Goal: Task Accomplishment & Management: Use online tool/utility

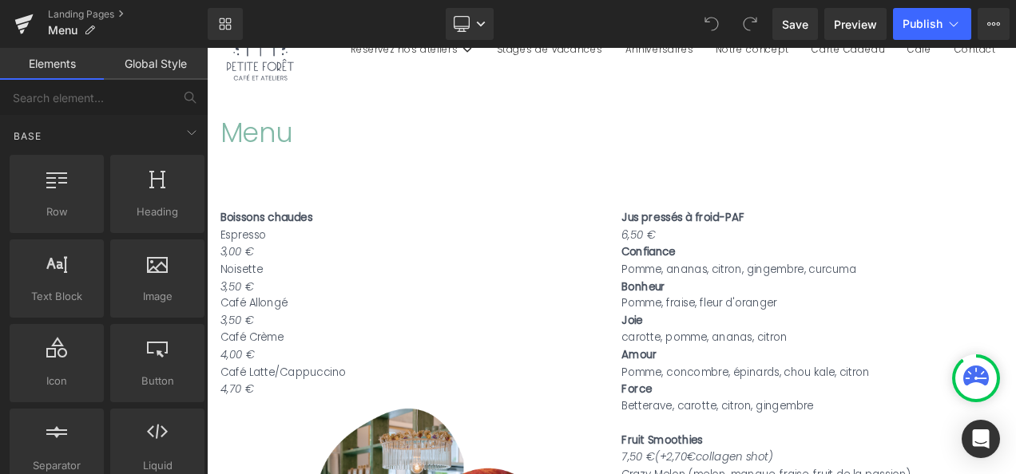
scroll to position [129, 0]
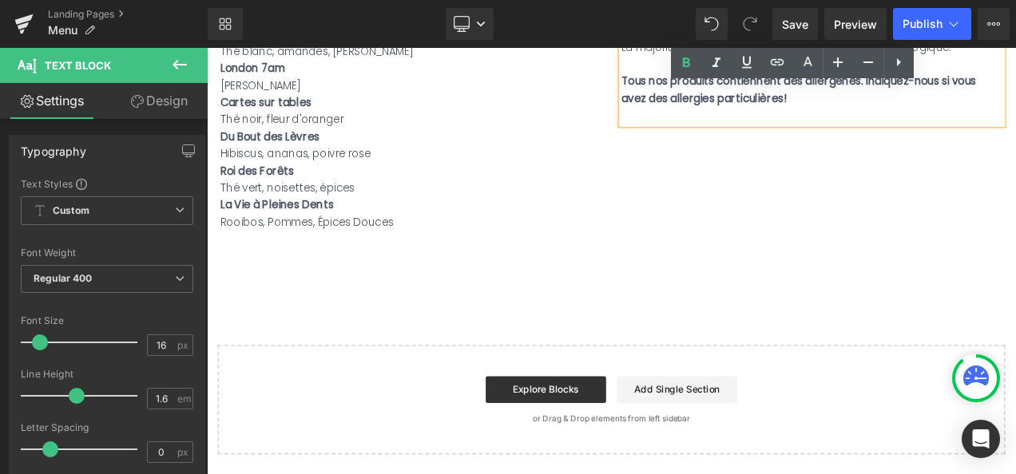
scroll to position [1718, 0]
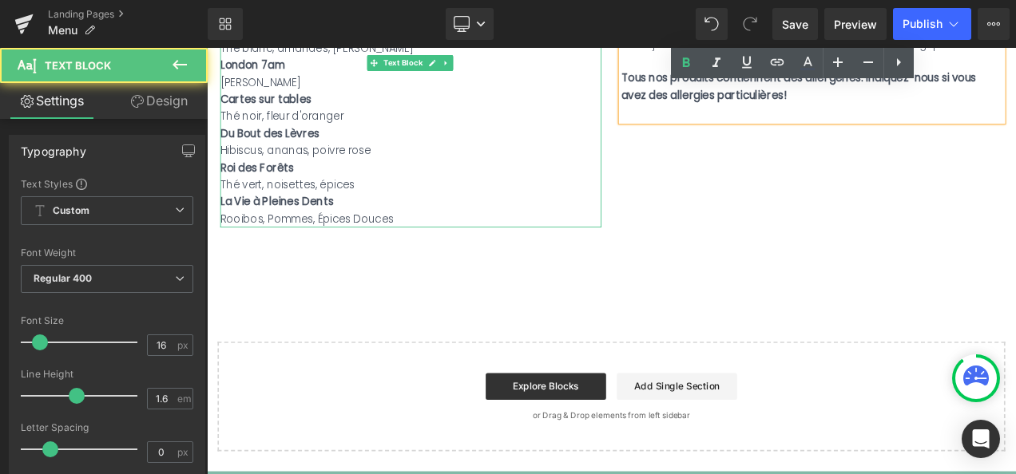
click at [424, 243] on div "Rooibos, Pommes, Épices Douces" at bounding box center [450, 253] width 455 height 21
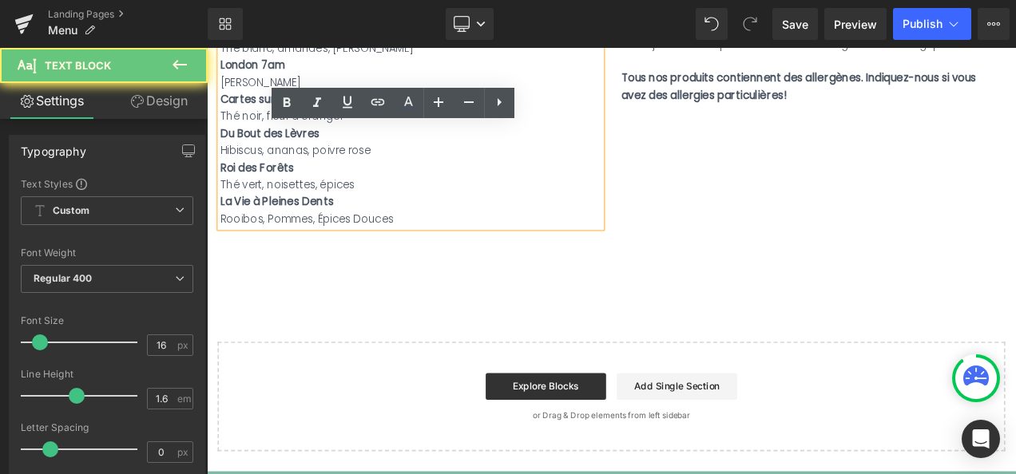
click at [424, 243] on div "Rooibos, Pommes, Épices Douces" at bounding box center [450, 253] width 455 height 21
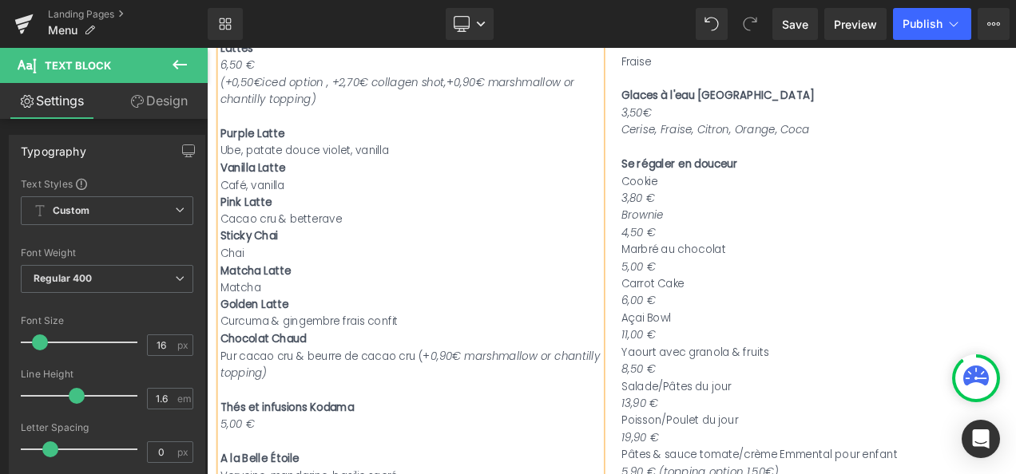
scroll to position [961, 0]
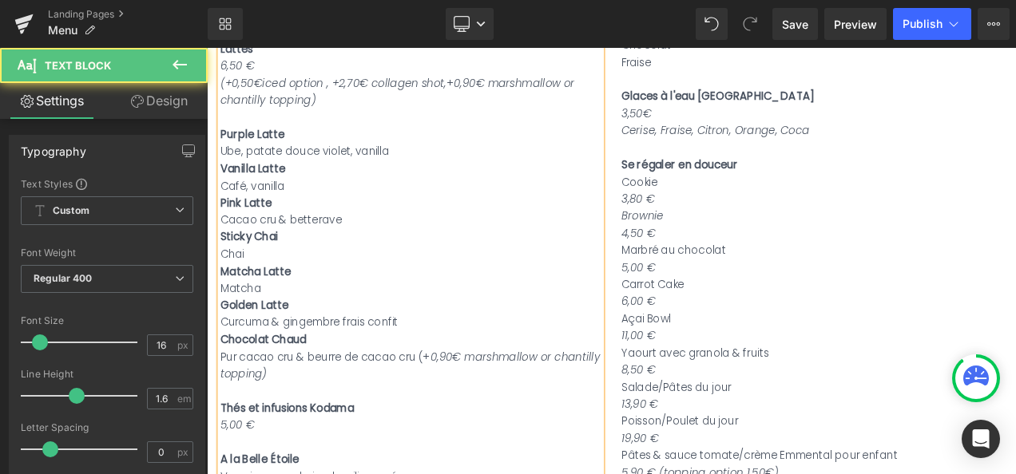
click at [357, 170] on div "Ube, patate douce violet, vanilla" at bounding box center [450, 171] width 455 height 21
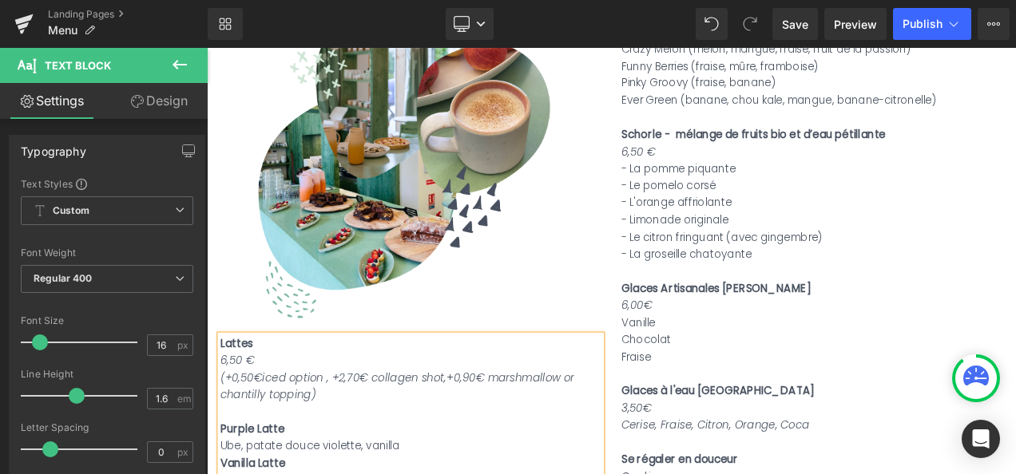
scroll to position [608, 0]
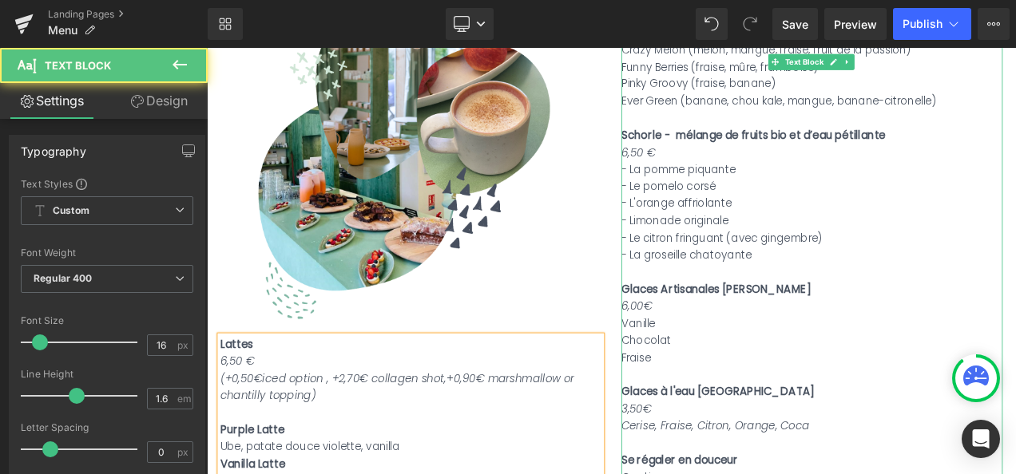
click at [827, 189] on div "- La pomme piquante" at bounding box center [929, 193] width 455 height 21
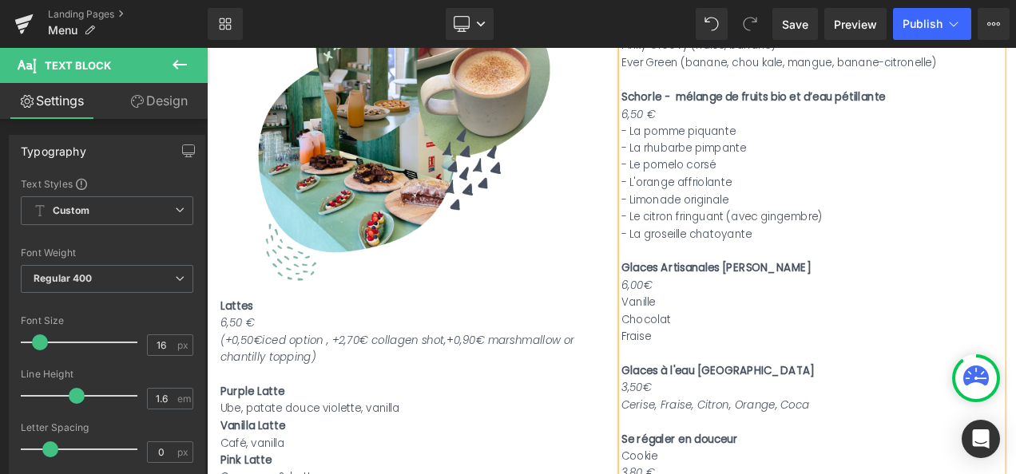
scroll to position [730, 0]
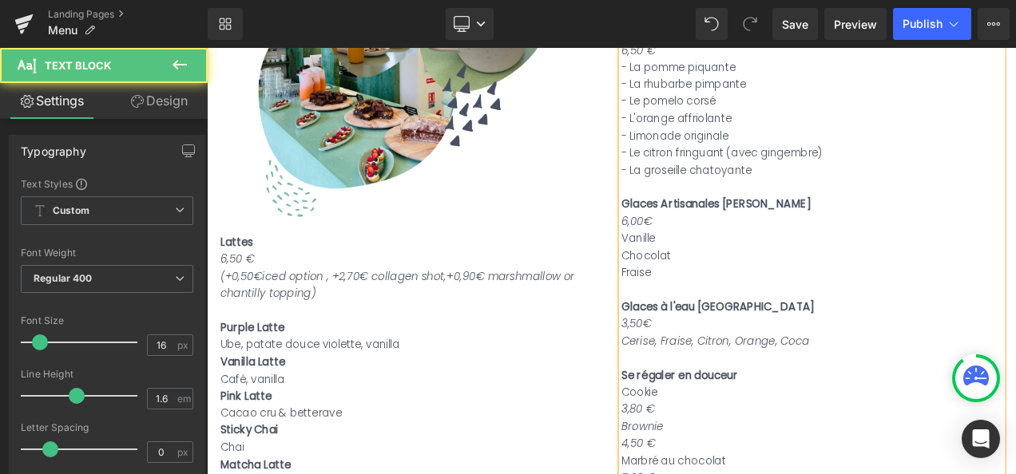
click at [746, 320] on div "Fraise" at bounding box center [929, 316] width 455 height 21
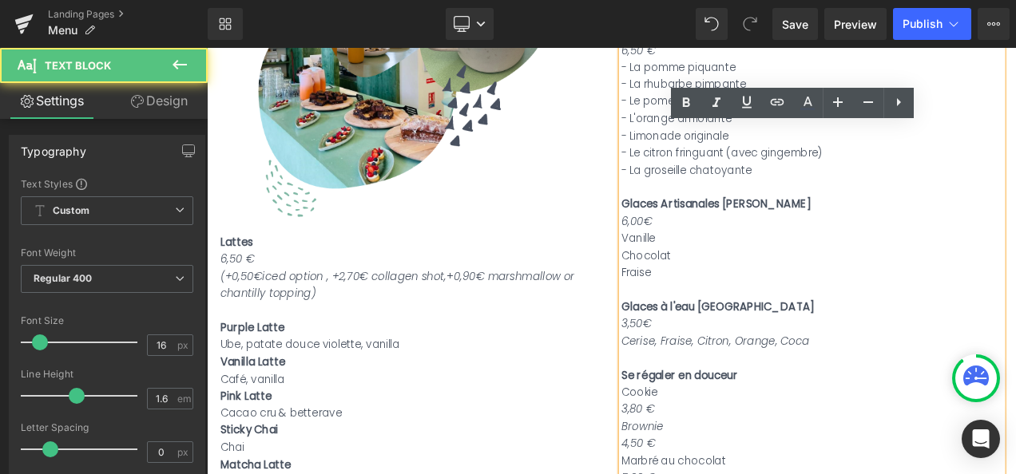
click at [702, 316] on div "Fraise" at bounding box center [929, 316] width 455 height 21
click at [736, 279] on div "Vanille" at bounding box center [929, 275] width 455 height 21
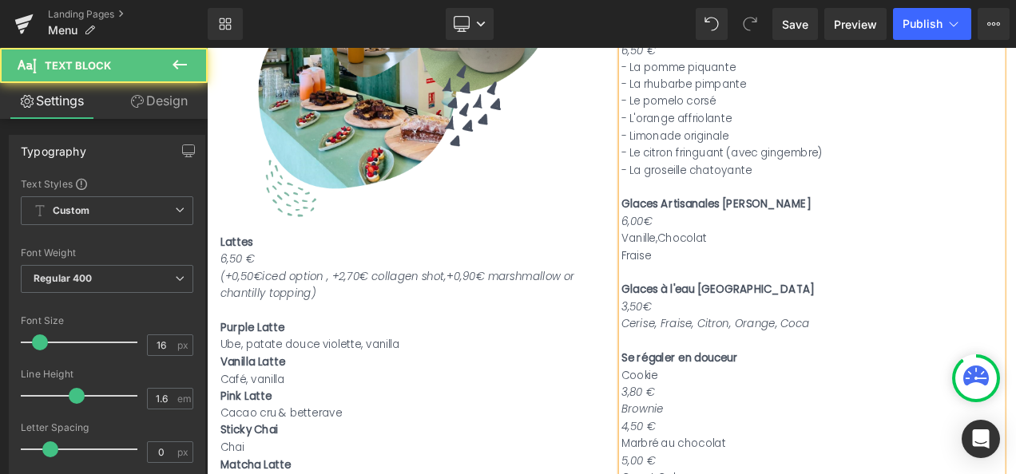
click at [808, 280] on div "Vanille, Chocolat" at bounding box center [929, 275] width 455 height 21
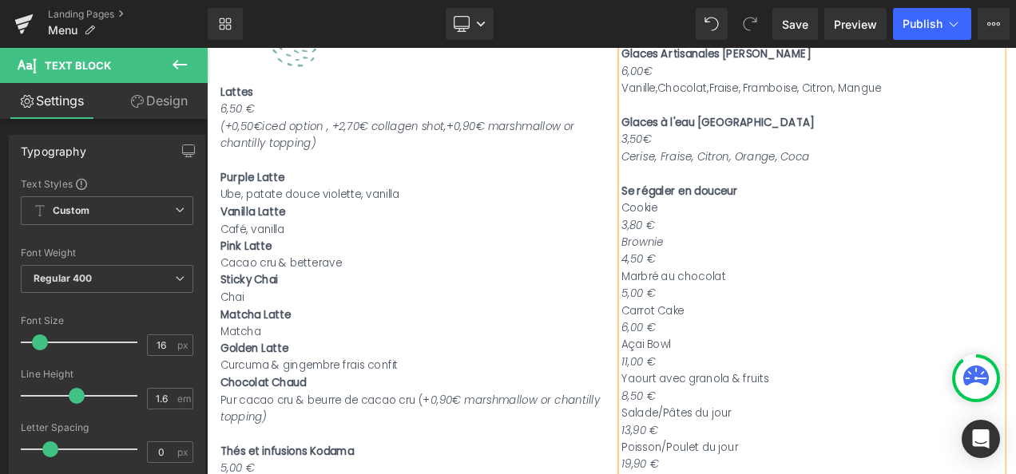
scroll to position [910, 0]
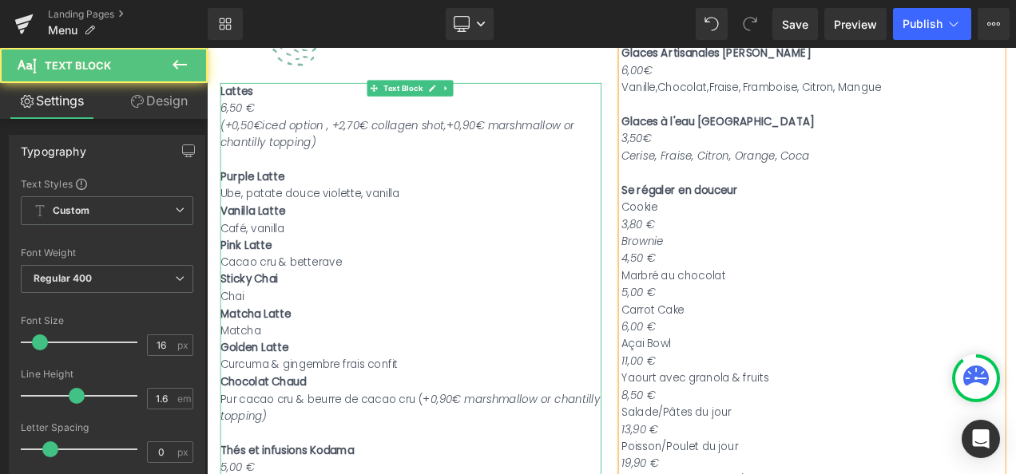
click at [434, 220] on div "Ube, patate douce violette, vanilla" at bounding box center [450, 222] width 455 height 21
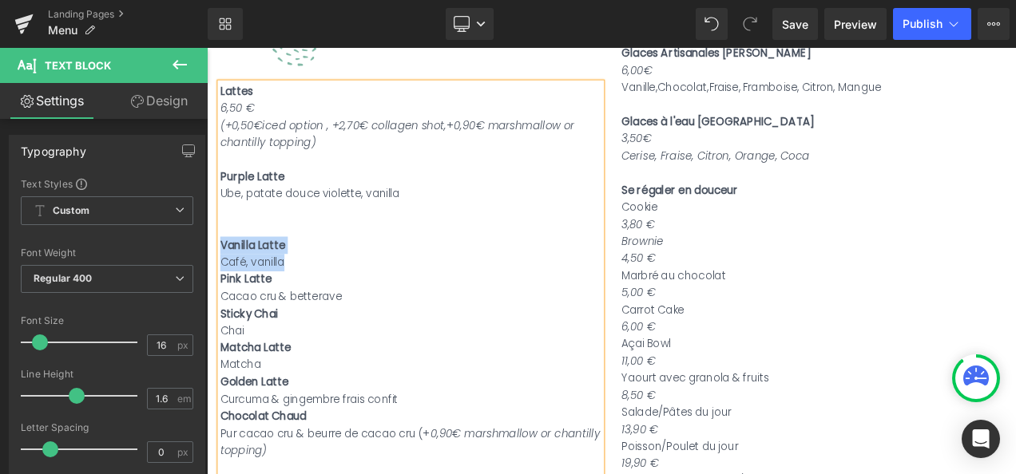
drag, startPoint x: 291, startPoint y: 307, endPoint x: 221, endPoint y: 283, distance: 73.5
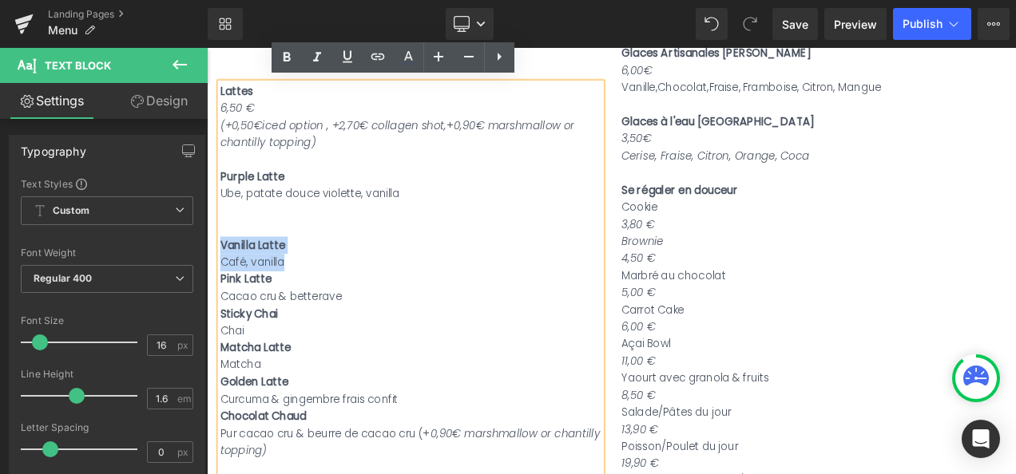
copy div "Vanilla Latte Café, vanilla"
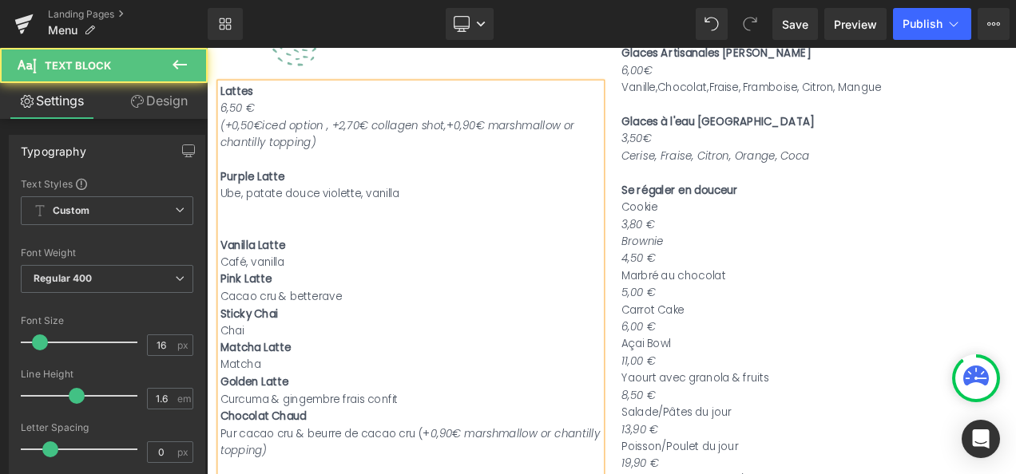
click at [248, 233] on div at bounding box center [450, 243] width 455 height 21
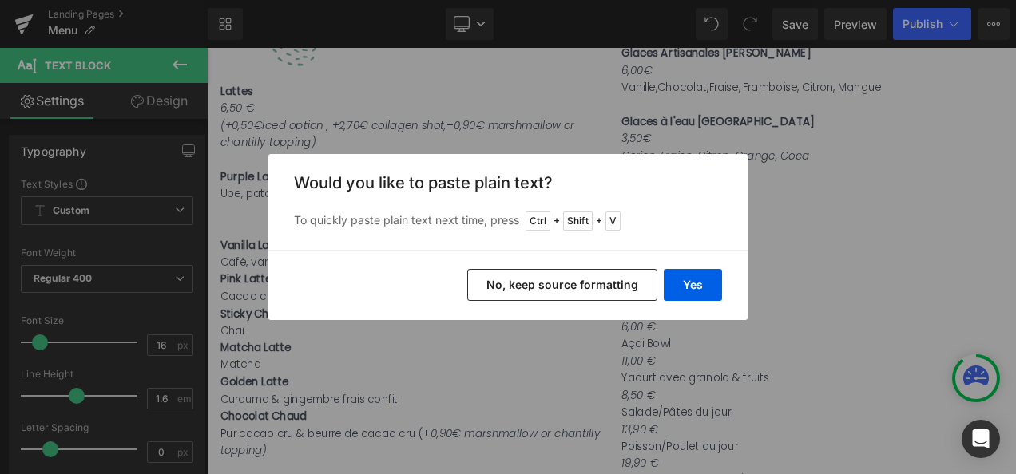
click at [584, 288] on button "No, keep source formatting" at bounding box center [562, 285] width 190 height 32
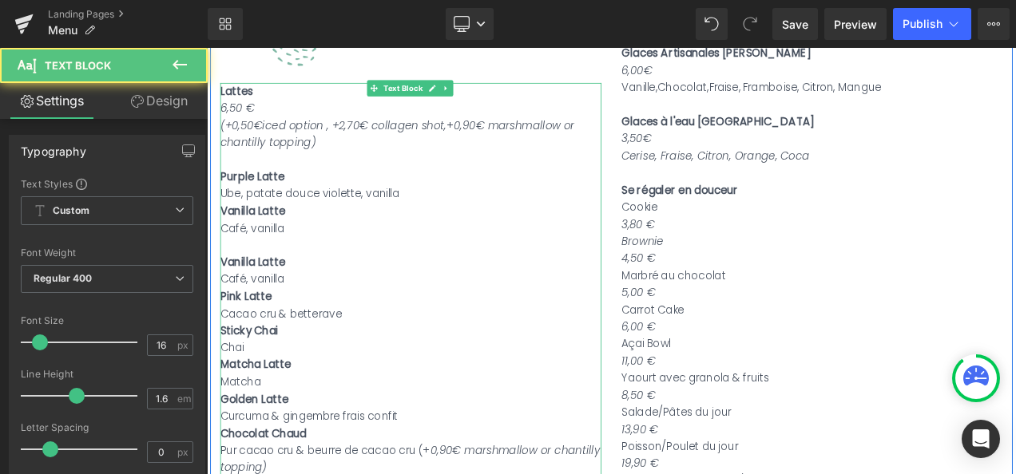
click at [262, 279] on div at bounding box center [450, 284] width 455 height 21
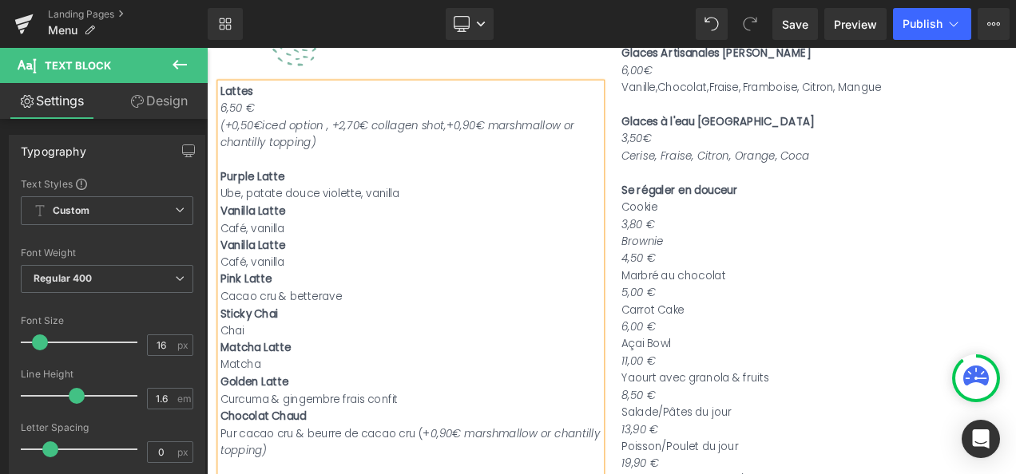
click at [240, 236] on span "Vanilla Latte" at bounding box center [261, 243] width 77 height 18
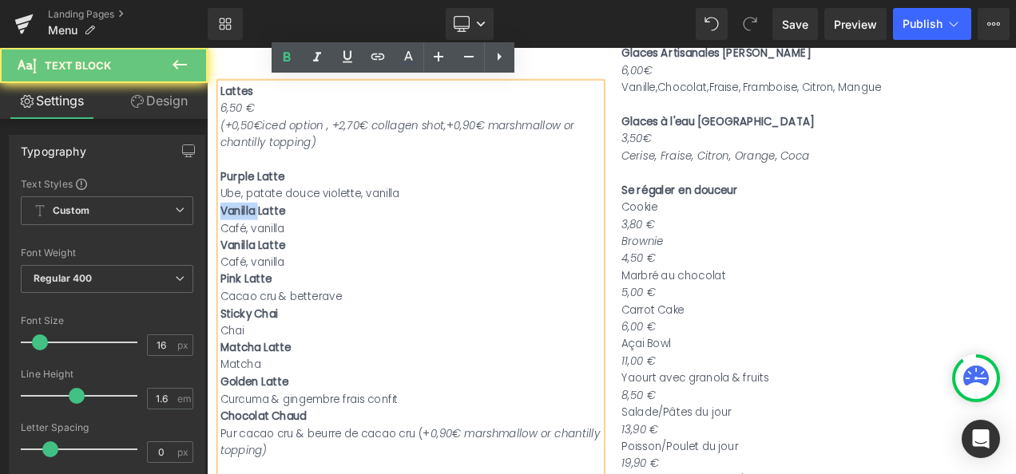
click at [240, 236] on span "Vanilla Latte" at bounding box center [261, 243] width 77 height 18
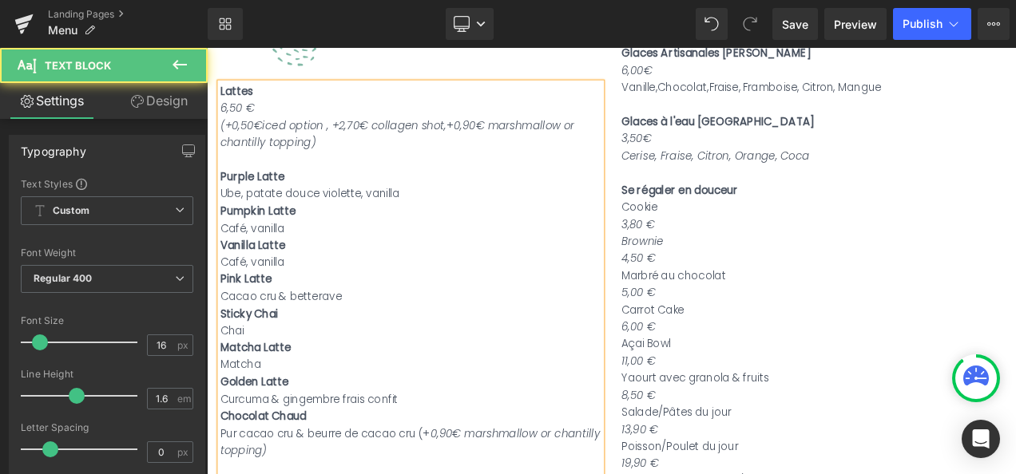
click at [237, 263] on div "Café, vanilla" at bounding box center [450, 264] width 455 height 21
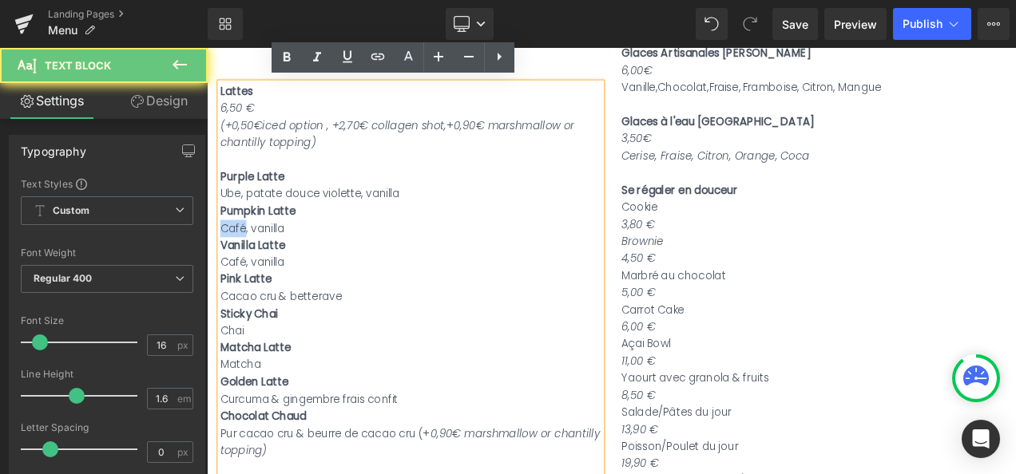
click at [237, 263] on div "Café, vanilla" at bounding box center [450, 264] width 455 height 21
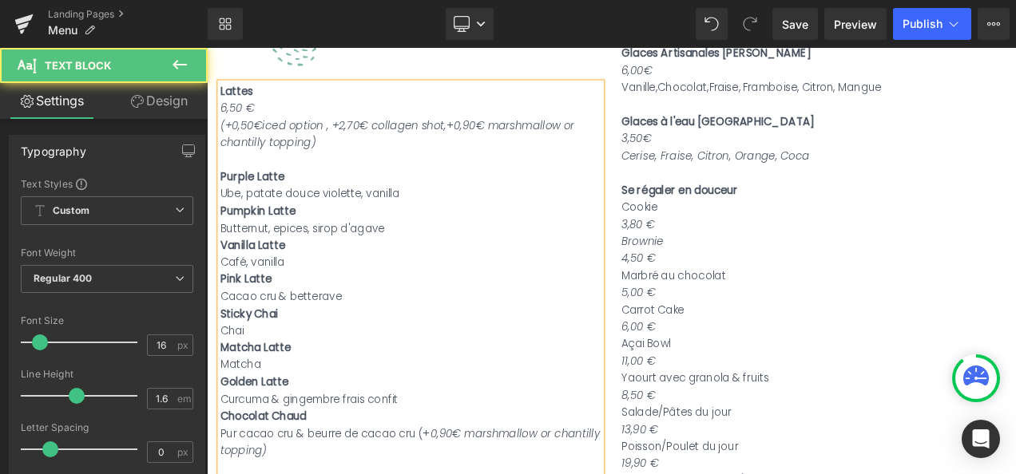
click at [458, 310] on div "Café, vanilla" at bounding box center [450, 305] width 455 height 21
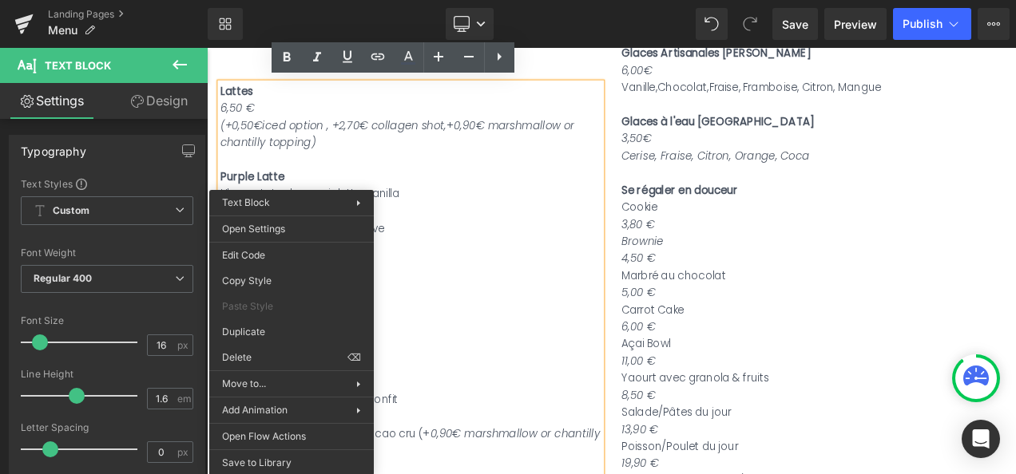
click at [478, 356] on div "Sticky Chai" at bounding box center [450, 366] width 455 height 21
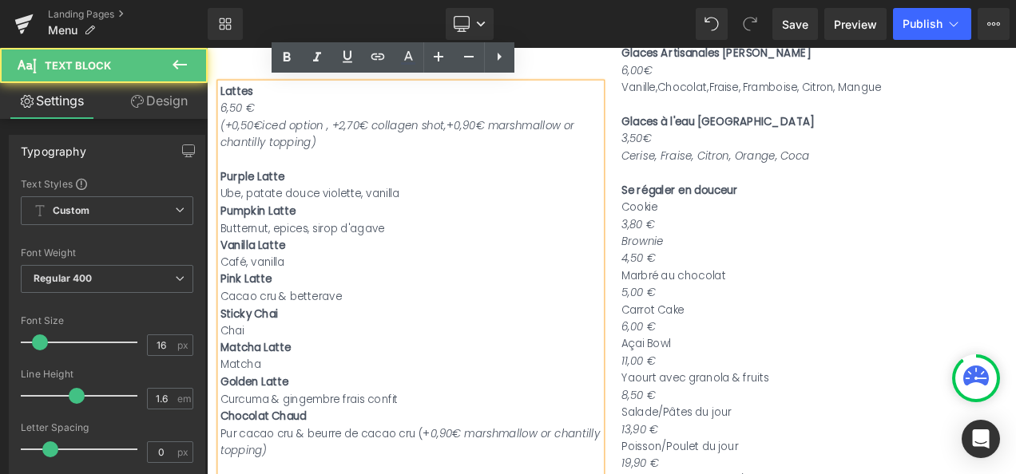
click at [282, 260] on div "Butternut, epices, sirop d'agave" at bounding box center [450, 264] width 455 height 21
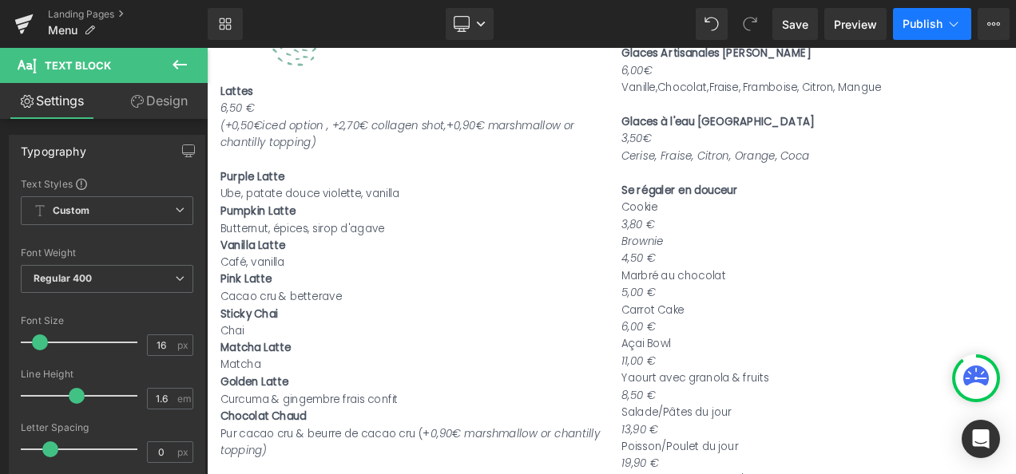
click at [923, 33] on button "Publish" at bounding box center [932, 24] width 78 height 32
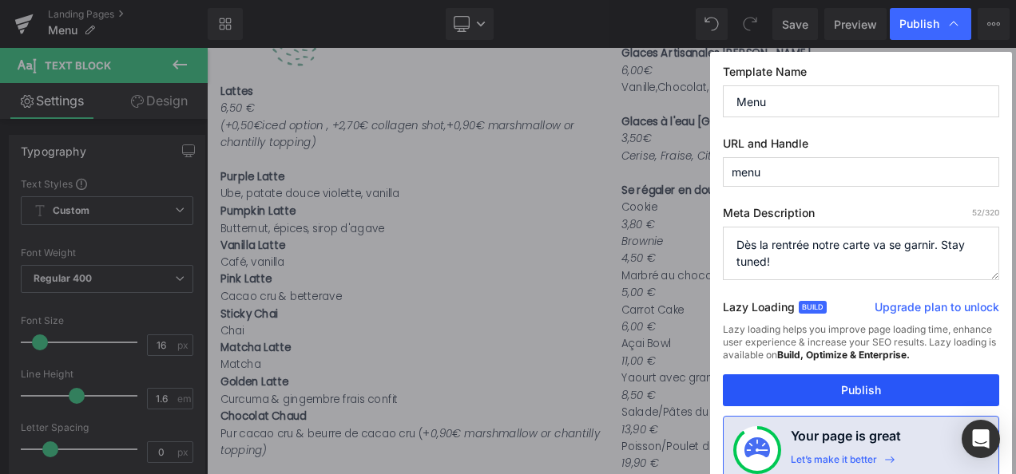
click at [857, 386] on button "Publish" at bounding box center [861, 391] width 276 height 32
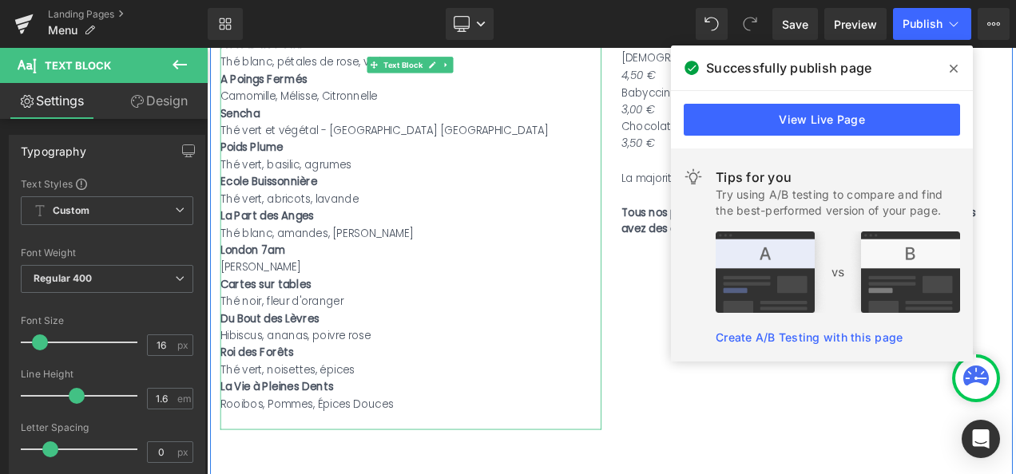
scroll to position [1540, 0]
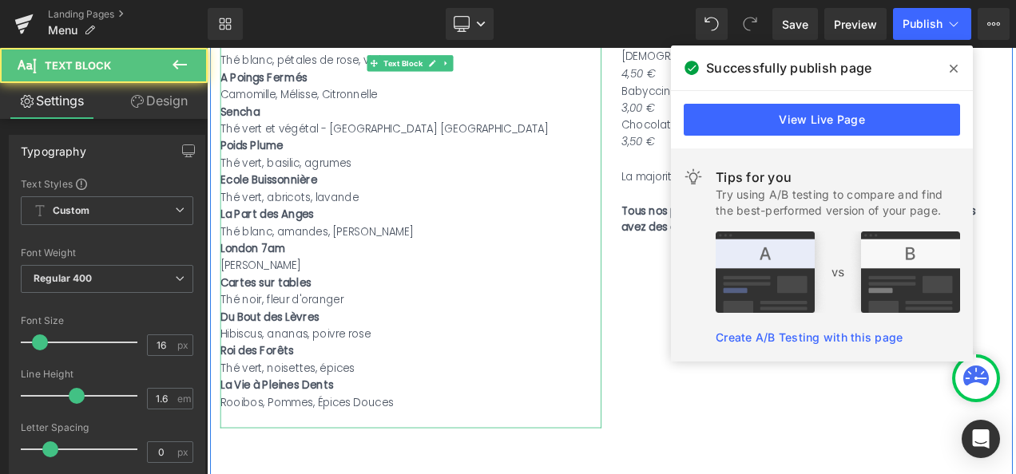
click at [324, 319] on div "Cartes sur tables" at bounding box center [450, 329] width 455 height 21
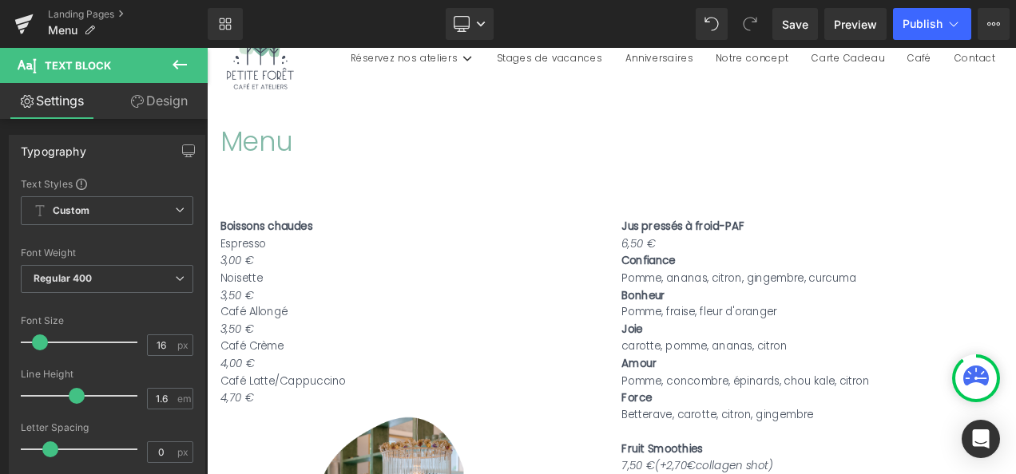
scroll to position [89, 0]
click at [929, 22] on span "Publish" at bounding box center [923, 24] width 40 height 13
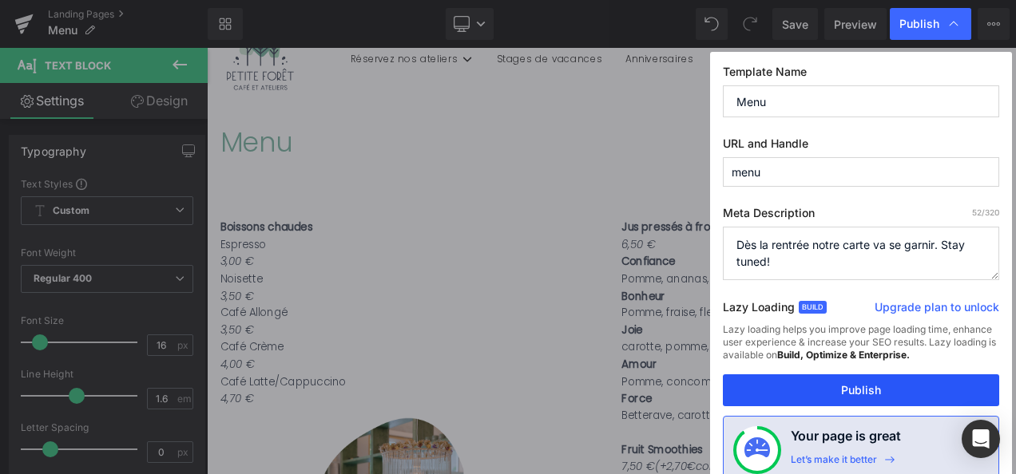
click at [860, 388] on button "Publish" at bounding box center [861, 391] width 276 height 32
